Goal: Check status: Check status

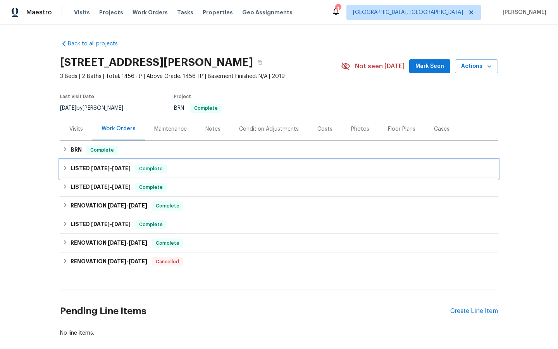
click at [153, 167] on span "Complete" at bounding box center [151, 169] width 30 height 8
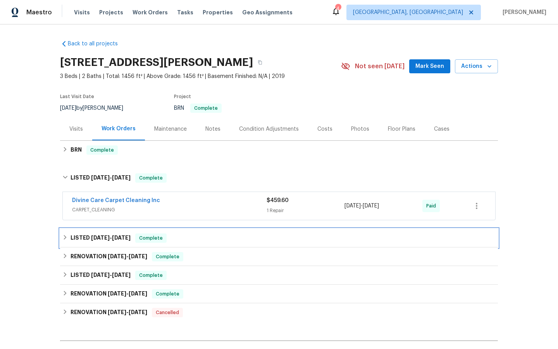
click at [149, 238] on span "Complete" at bounding box center [151, 238] width 30 height 8
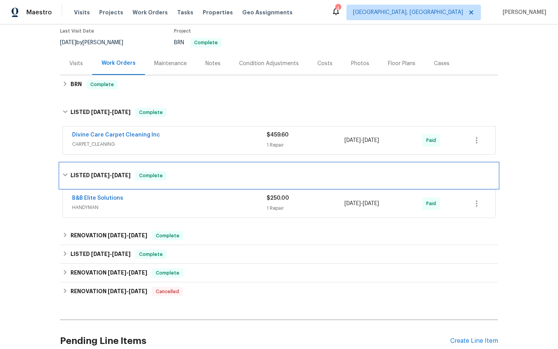
scroll to position [67, 0]
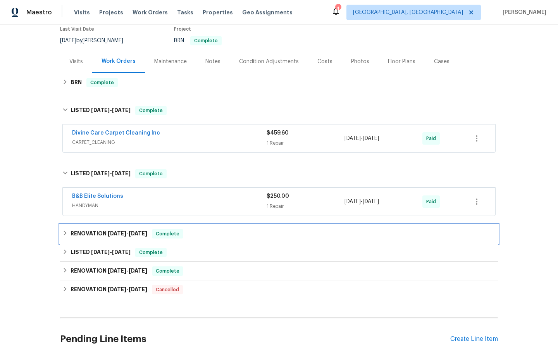
click at [164, 234] on span "Complete" at bounding box center [168, 234] width 30 height 8
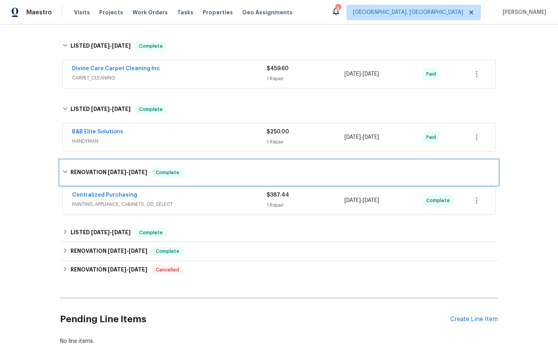
scroll to position [140, 0]
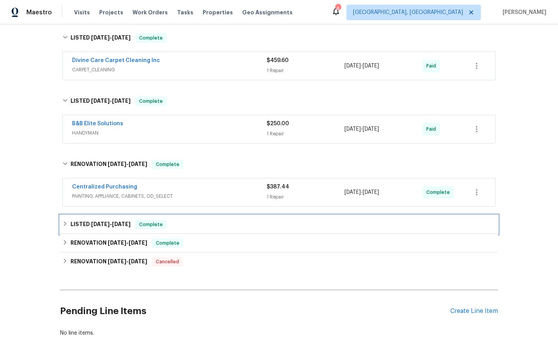
click at [150, 224] on span "Complete" at bounding box center [151, 225] width 30 height 8
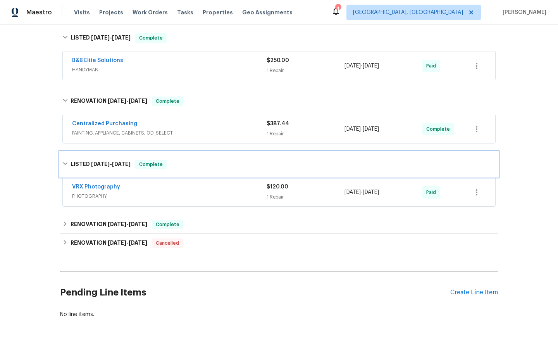
scroll to position [206, 0]
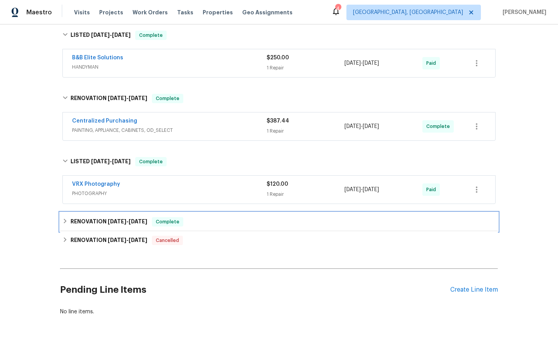
click at [164, 219] on span "Complete" at bounding box center [168, 222] width 30 height 8
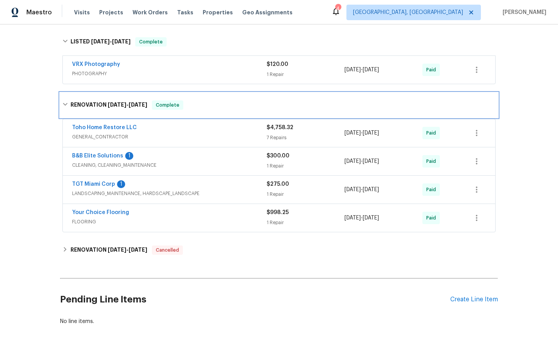
scroll to position [316, 0]
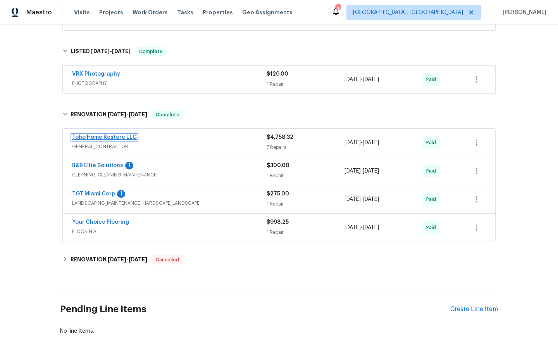
click at [106, 135] on link "Toho Home Restore LLC" at bounding box center [104, 136] width 65 height 5
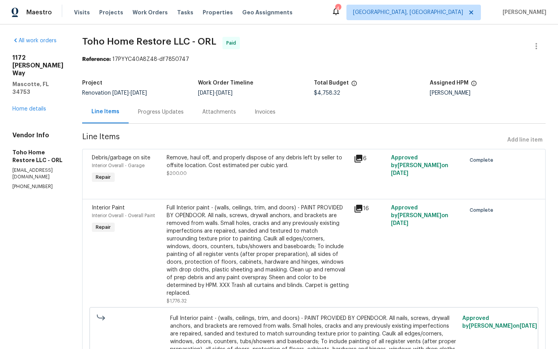
scroll to position [1, 0]
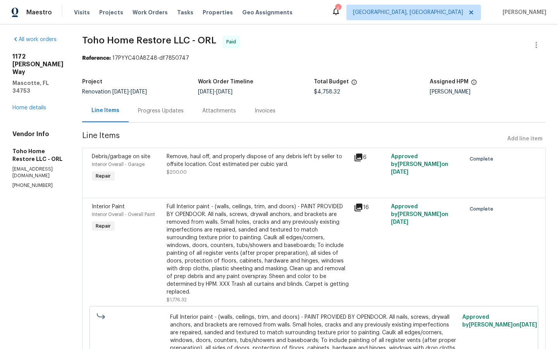
click at [148, 110] on div "Progress Updates" at bounding box center [161, 111] width 46 height 8
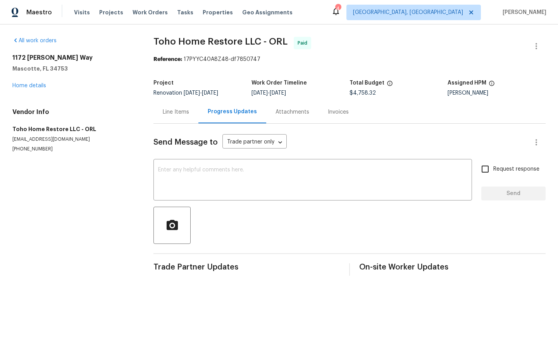
click at [293, 112] on div "Attachments" at bounding box center [293, 112] width 34 height 8
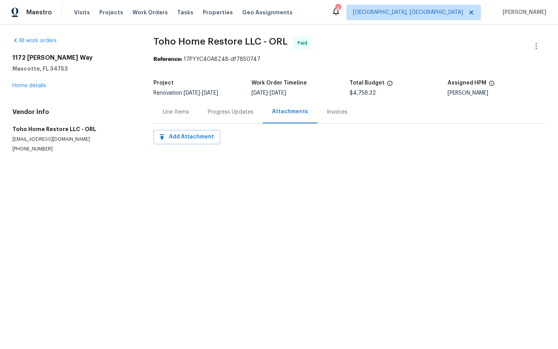
click at [328, 112] on div "Invoices" at bounding box center [337, 112] width 21 height 8
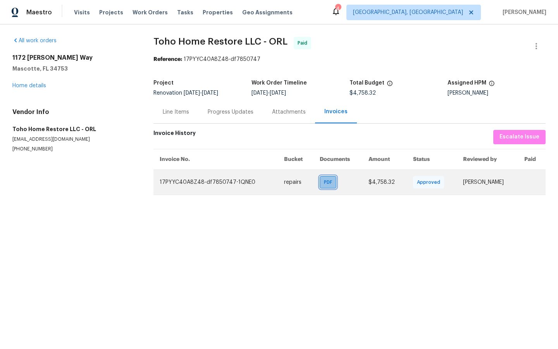
click at [324, 183] on span "PDF" at bounding box center [329, 182] width 11 height 8
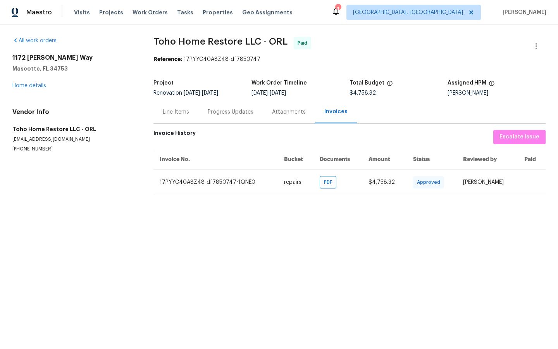
click at [225, 110] on div "Progress Updates" at bounding box center [231, 112] width 46 height 8
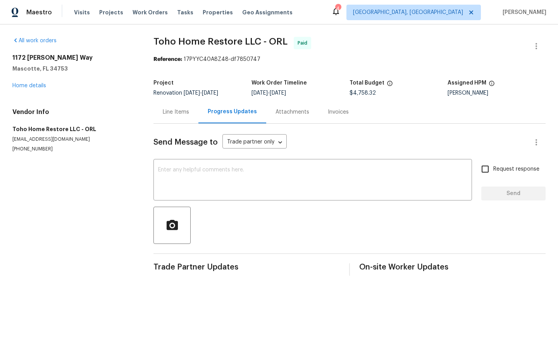
click at [177, 113] on div "Line Items" at bounding box center [176, 112] width 26 height 8
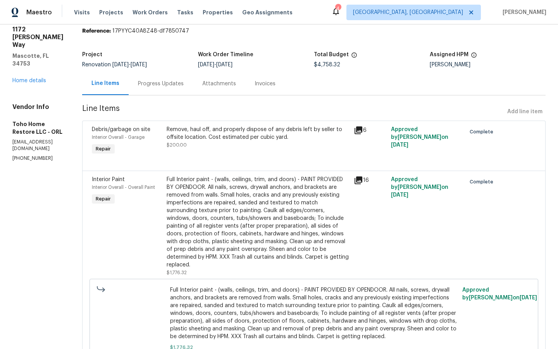
scroll to position [29, 0]
click at [356, 179] on icon at bounding box center [359, 180] width 8 height 8
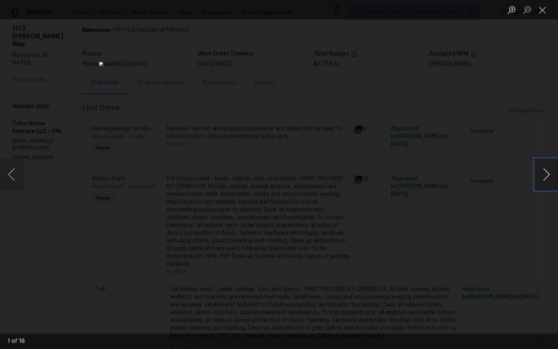
click at [548, 170] on button "Next image" at bounding box center [546, 174] width 23 height 31
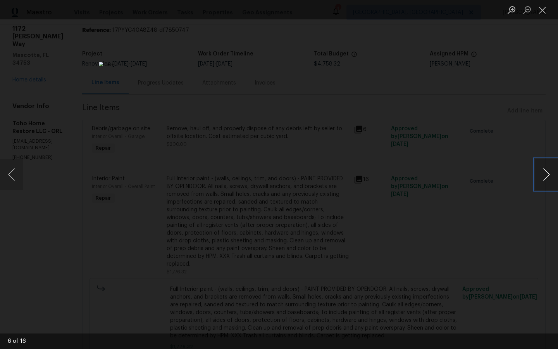
click at [548, 170] on button "Next image" at bounding box center [546, 174] width 23 height 31
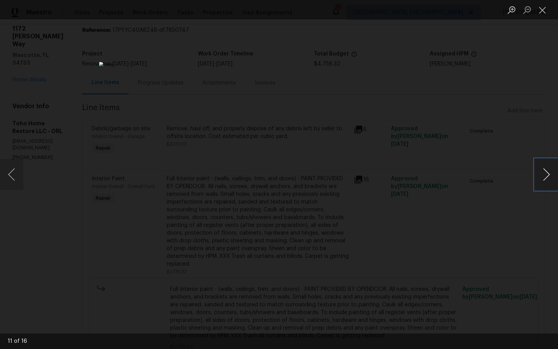
click at [548, 170] on button "Next image" at bounding box center [546, 174] width 23 height 31
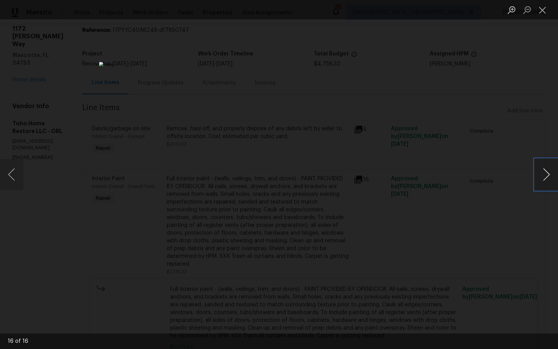
click at [548, 170] on button "Next image" at bounding box center [546, 174] width 23 height 31
click at [478, 248] on div "Lightbox" at bounding box center [279, 174] width 558 height 349
